Goal: Transaction & Acquisition: Purchase product/service

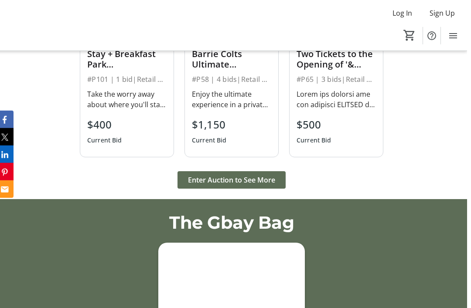
scroll to position [1130, 0]
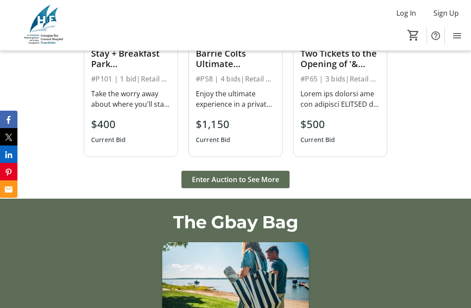
click at [255, 185] on span "Enter Auction to See More" at bounding box center [235, 179] width 87 height 10
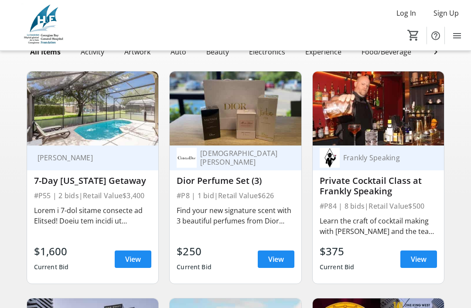
scroll to position [95, 0]
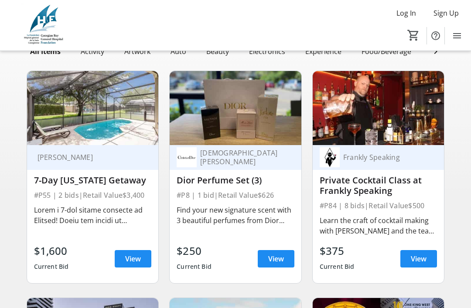
click at [425, 261] on span "View" at bounding box center [418, 259] width 16 height 10
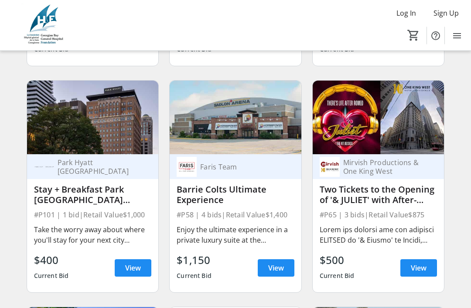
scroll to position [312, 0]
click at [134, 264] on span "View" at bounding box center [133, 268] width 16 height 10
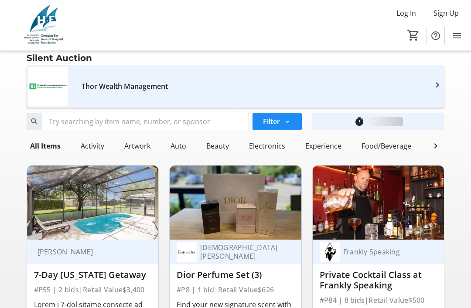
scroll to position [312, 0]
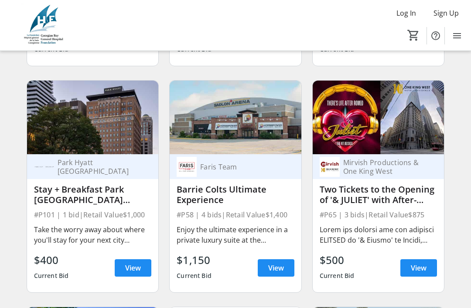
click at [278, 269] on span "View" at bounding box center [276, 268] width 16 height 10
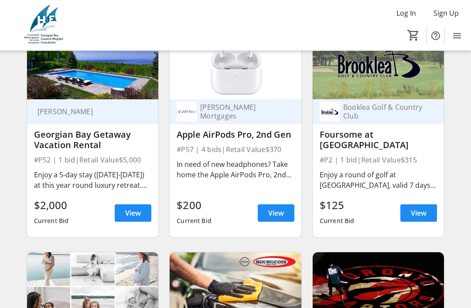
scroll to position [595, 0]
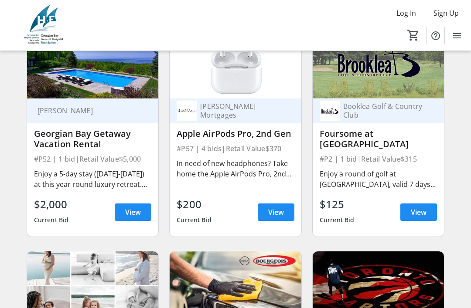
click at [417, 221] on span at bounding box center [418, 212] width 37 height 21
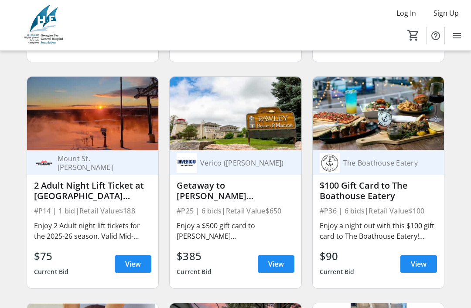
scroll to position [1450, 0]
click at [282, 264] on span "View" at bounding box center [276, 264] width 16 height 10
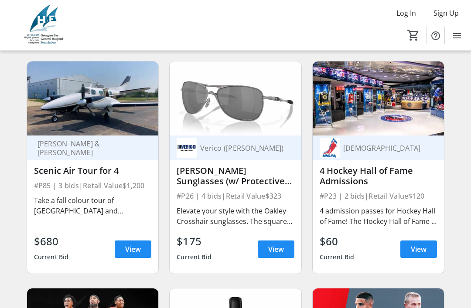
scroll to position [2146, 0]
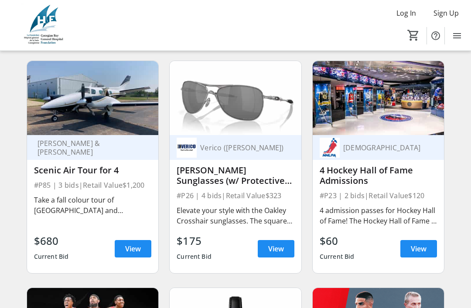
click at [131, 258] on span at bounding box center [133, 248] width 37 height 21
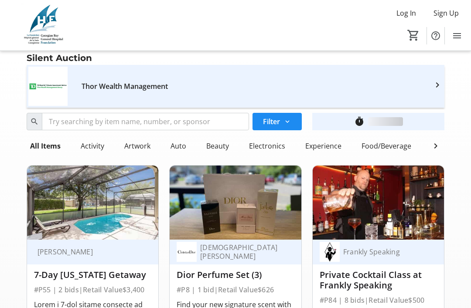
scroll to position [2146, 0]
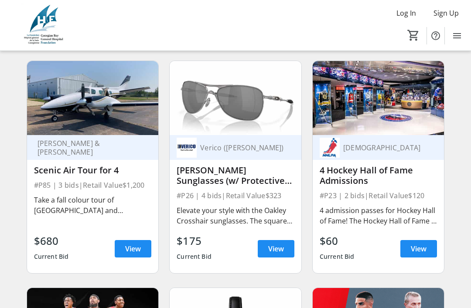
click at [427, 251] on span at bounding box center [418, 248] width 37 height 21
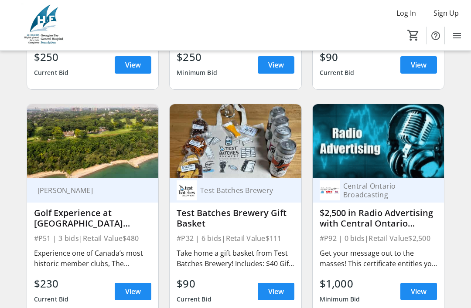
scroll to position [2557, 0]
click at [140, 295] on span "View" at bounding box center [133, 291] width 16 height 10
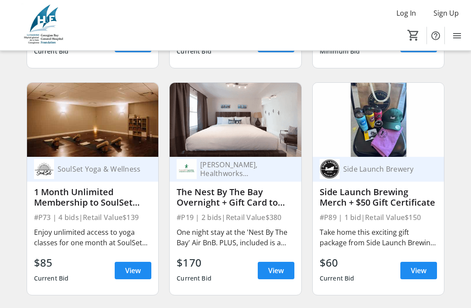
scroll to position [2805, 0]
click at [281, 271] on span "View" at bounding box center [276, 270] width 16 height 10
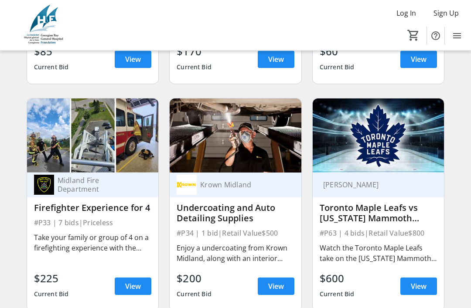
scroll to position [3016, 0]
click at [139, 286] on span "View" at bounding box center [133, 286] width 16 height 10
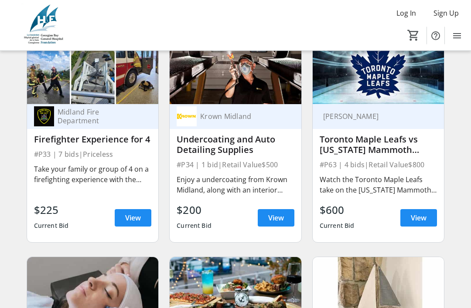
scroll to position [3085, 0]
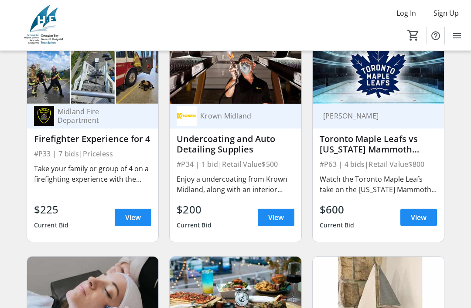
click at [423, 220] on span "View" at bounding box center [418, 217] width 16 height 10
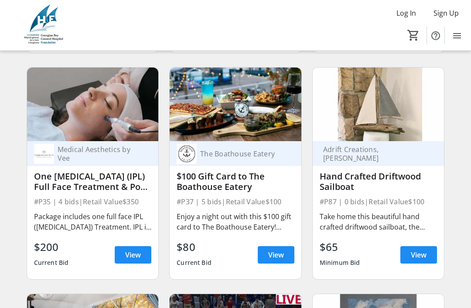
scroll to position [3276, 0]
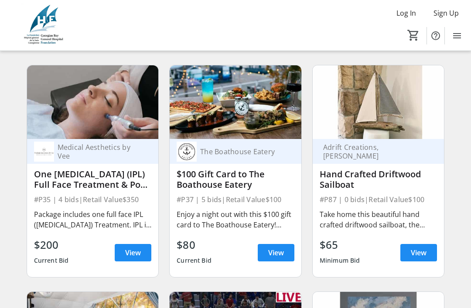
click at [418, 259] on span at bounding box center [418, 252] width 37 height 21
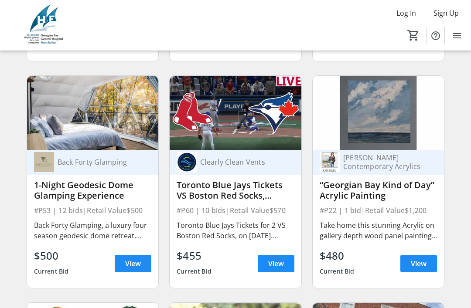
scroll to position [3492, 0]
click at [281, 268] on span "View" at bounding box center [276, 263] width 16 height 10
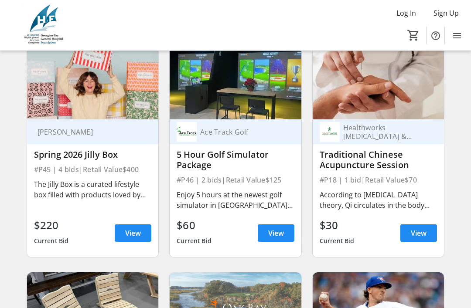
scroll to position [4430, 0]
click at [281, 230] on span "View" at bounding box center [276, 233] width 16 height 10
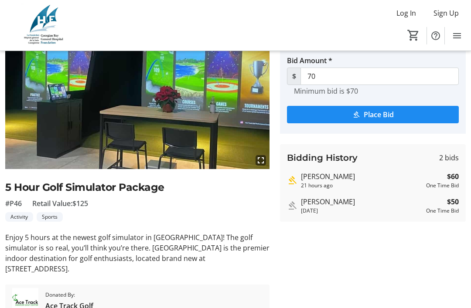
scroll to position [66, 0]
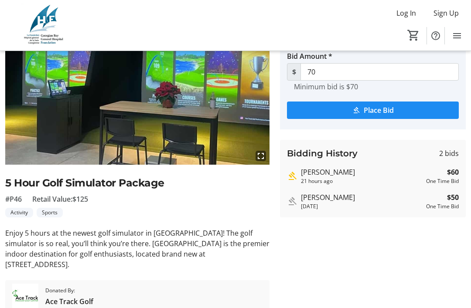
click at [184, 261] on div "fullscreen 5 Hour Golf Simulator Package #P46 Retail Value: $125 Activity Sport…" at bounding box center [137, 164] width 264 height 297
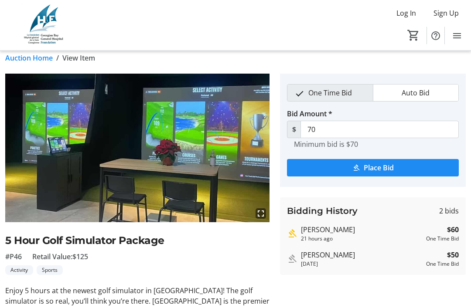
scroll to position [0, 0]
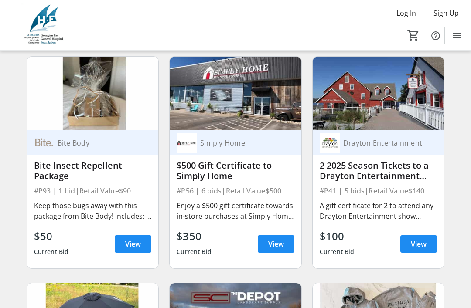
scroll to position [5553, 0]
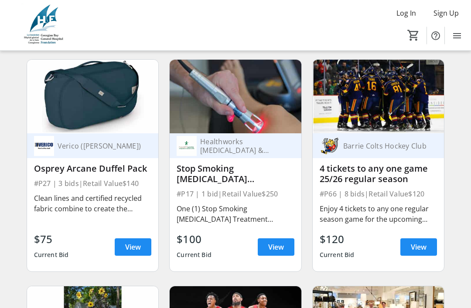
scroll to position [6003, 0]
click at [418, 253] on span at bounding box center [418, 247] width 37 height 21
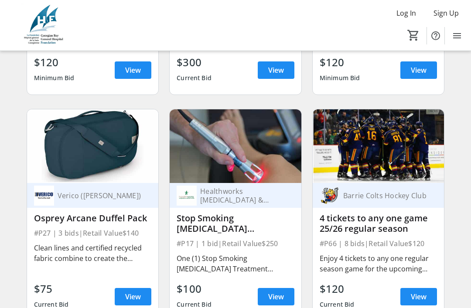
scroll to position [5953, 0]
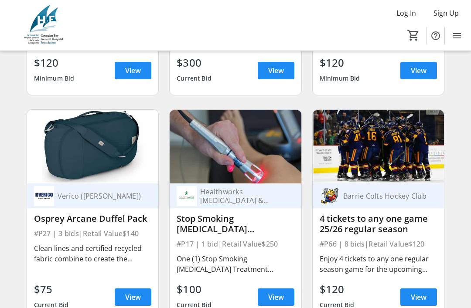
click at [410, 251] on div "Barrie Colts Hockey Club 4 tickets to any one game 25/26 regular season #P66 | …" at bounding box center [378, 252] width 132 height 138
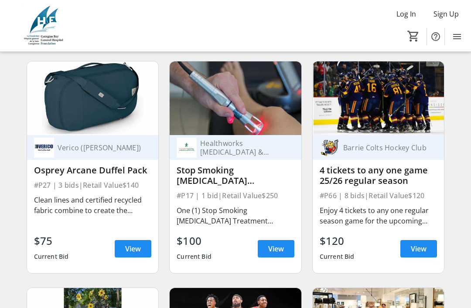
scroll to position [6002, 0]
click at [425, 254] on span "View" at bounding box center [418, 249] width 16 height 10
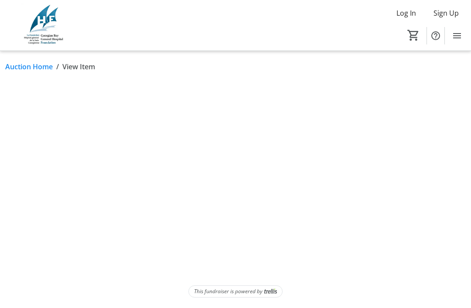
scroll to position [28, 0]
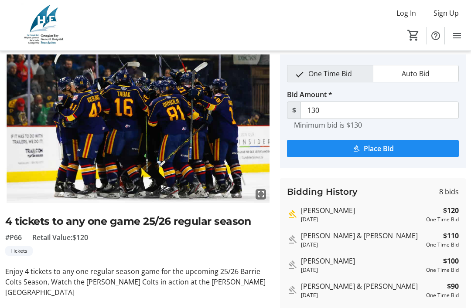
click at [344, 146] on span "submit" at bounding box center [373, 148] width 172 height 21
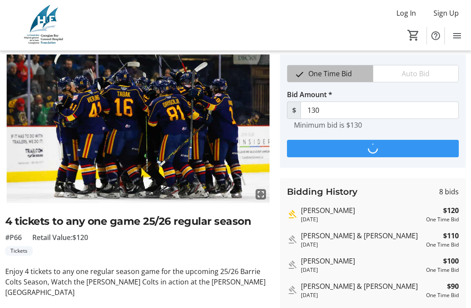
scroll to position [0, 0]
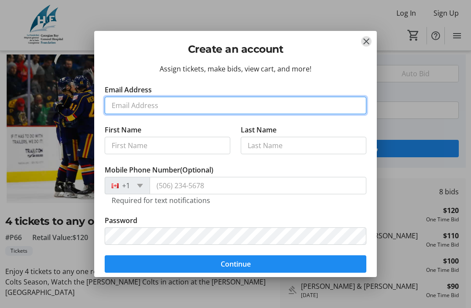
click at [120, 107] on input "Email Address" at bounding box center [235, 105] width 261 height 17
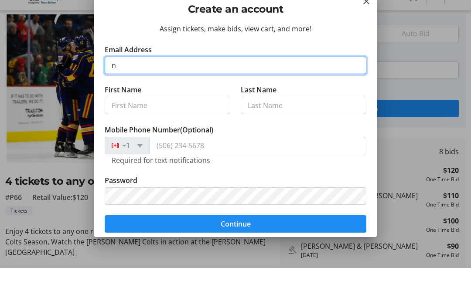
type input "ns"
type input "nspotovszky@gmail.com"
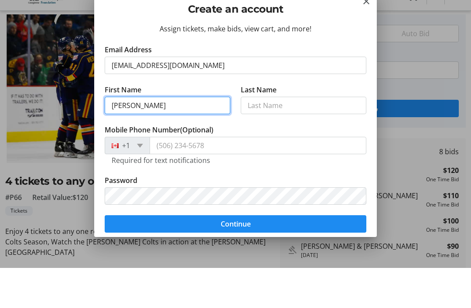
type input "Nicholas"
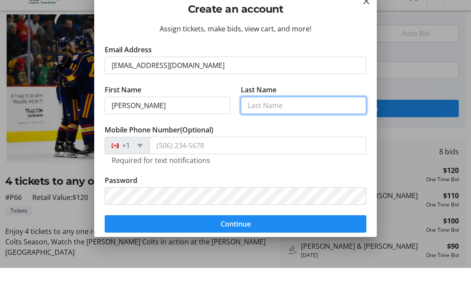
click at [264, 137] on input "Last Name" at bounding box center [303, 145] width 125 height 17
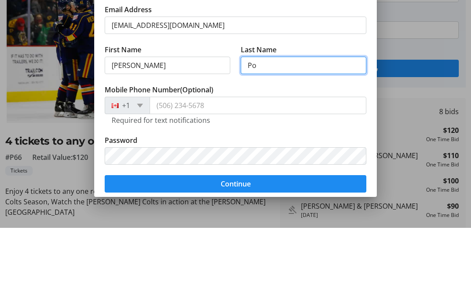
type input "Pot"
type input "Potovszky"
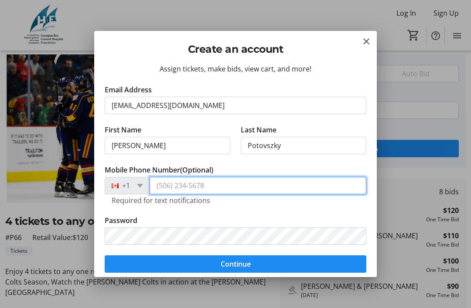
click at [221, 186] on input "Mobile Phone Number (Optional)" at bounding box center [257, 185] width 217 height 17
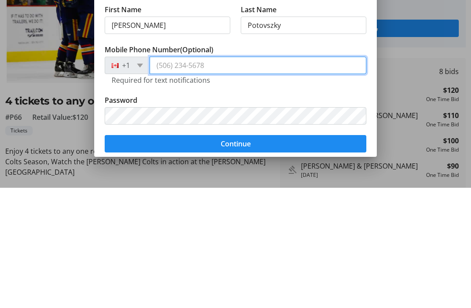
type input "5"
type input "(519) 897-4678"
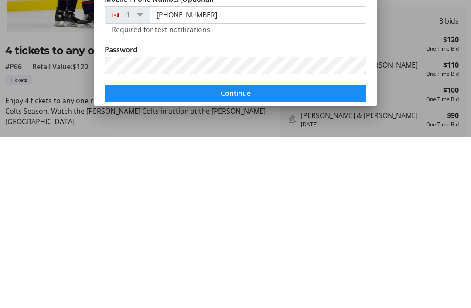
click at [233, 96] on form "Email Address nspotovszky@gmail.com First Name Nicholas Last Name Potovszky Mob…" at bounding box center [235, 179] width 261 height 188
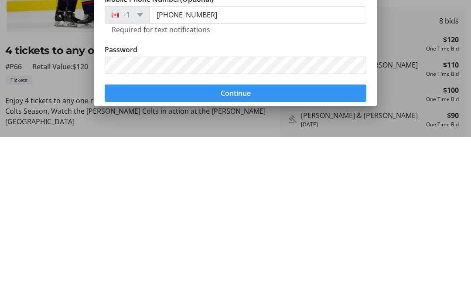
click at [243, 259] on span "Continue" at bounding box center [235, 264] width 30 height 10
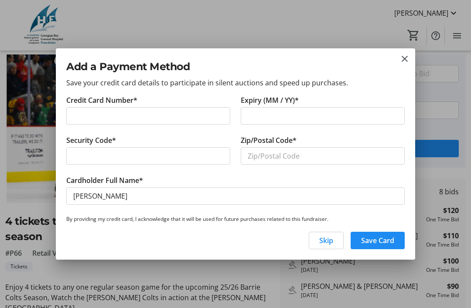
click at [91, 102] on label "Credit Card Number*" at bounding box center [101, 100] width 71 height 10
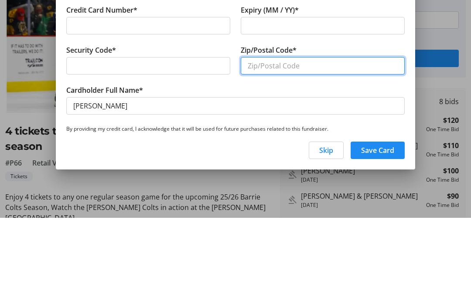
click at [282, 147] on input "Zip/Postal Code*" at bounding box center [323, 155] width 164 height 17
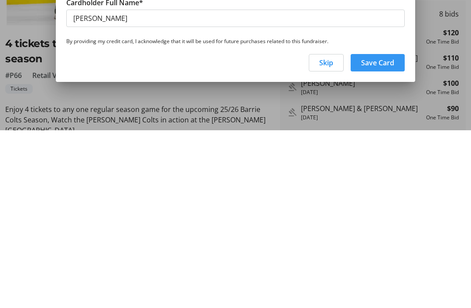
type input "L0L2T0"
click at [379, 235] on span "Save Card" at bounding box center [377, 240] width 33 height 10
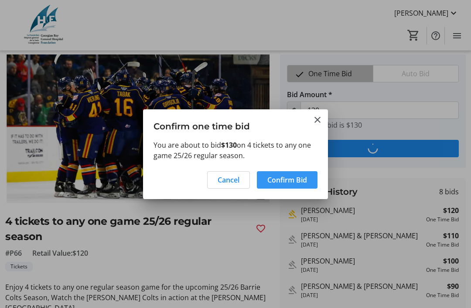
click at [288, 180] on span "Confirm Bid" at bounding box center [287, 180] width 40 height 10
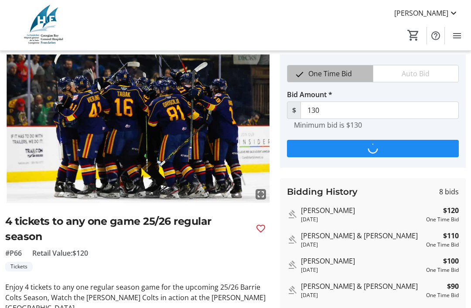
type input "140"
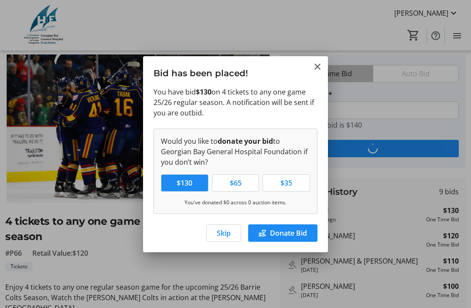
click at [255, 264] on div at bounding box center [235, 154] width 471 height 308
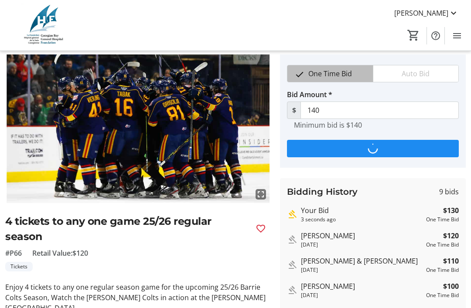
scroll to position [28, 0]
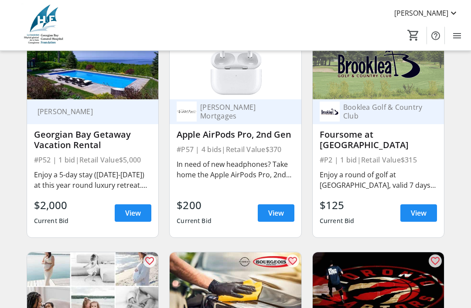
scroll to position [594, 0]
click at [423, 220] on span at bounding box center [418, 213] width 37 height 21
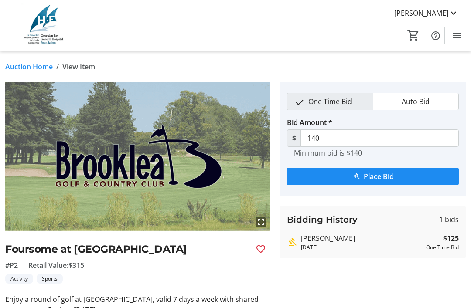
click at [349, 174] on span "submit" at bounding box center [373, 176] width 172 height 21
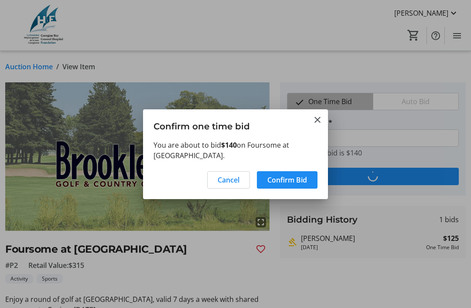
click at [289, 178] on span "Confirm Bid" at bounding box center [287, 180] width 40 height 10
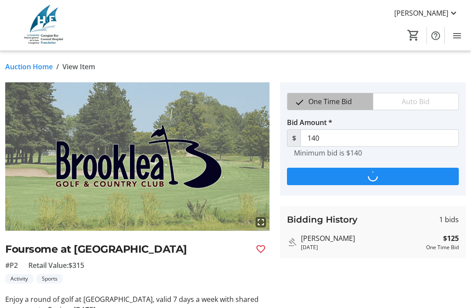
type input "155"
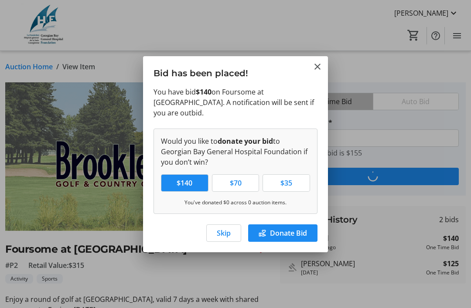
click at [285, 231] on span "Donate Bid" at bounding box center [288, 233] width 37 height 10
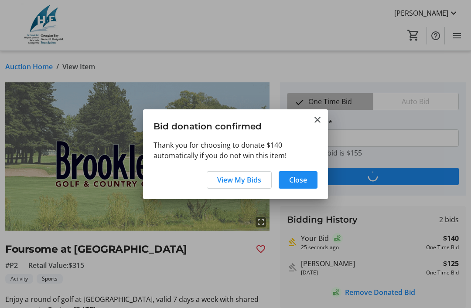
click at [315, 125] on button "Close" at bounding box center [317, 120] width 10 height 10
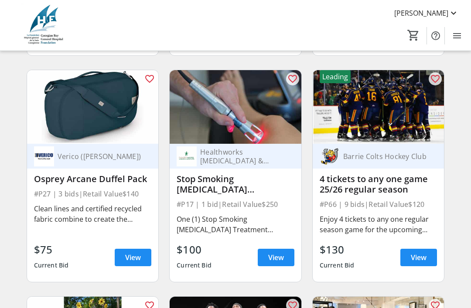
scroll to position [6004, 0]
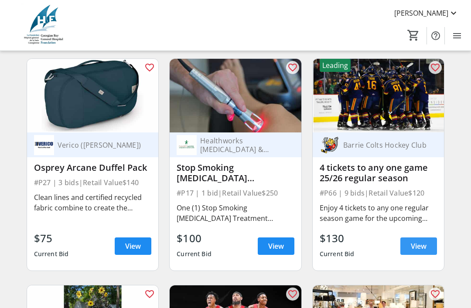
click at [421, 247] on span "View" at bounding box center [418, 246] width 16 height 10
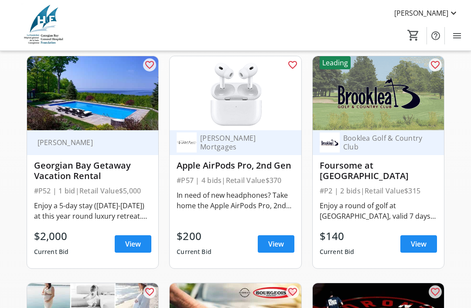
scroll to position [552, 0]
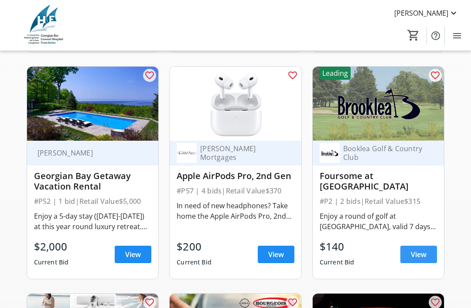
click at [423, 254] on span "View" at bounding box center [418, 254] width 16 height 10
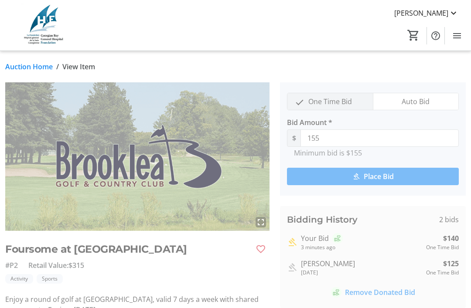
click at [376, 297] on span "Remove Donated Bid" at bounding box center [373, 292] width 84 height 10
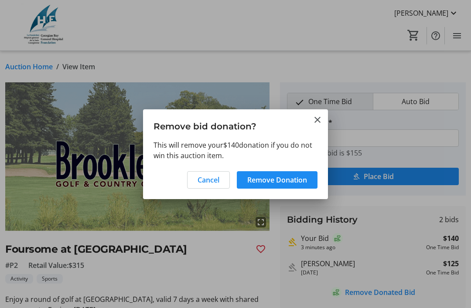
click at [289, 180] on span "Remove Donation" at bounding box center [277, 180] width 60 height 10
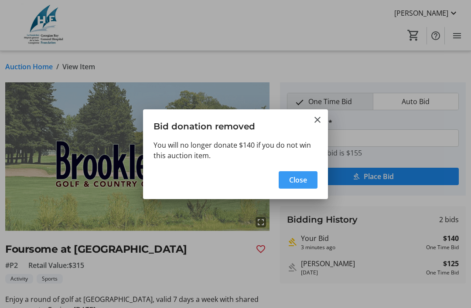
click at [301, 178] on span "Close" at bounding box center [298, 180] width 18 height 10
